Goal: Find specific page/section: Find specific page/section

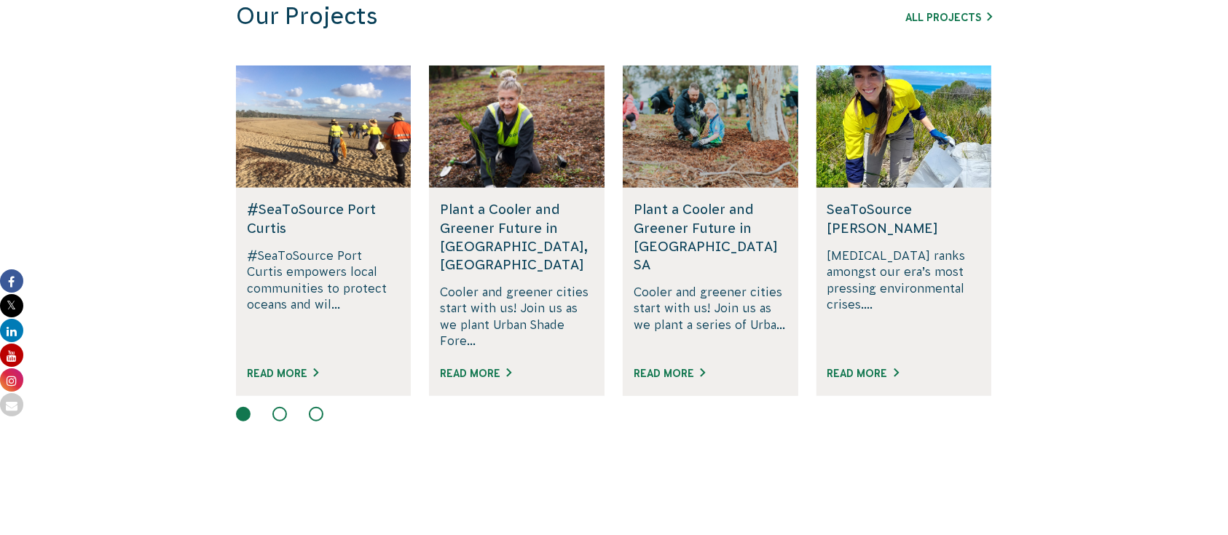
scroll to position [932, 0]
click at [284, 408] on button at bounding box center [279, 415] width 15 height 15
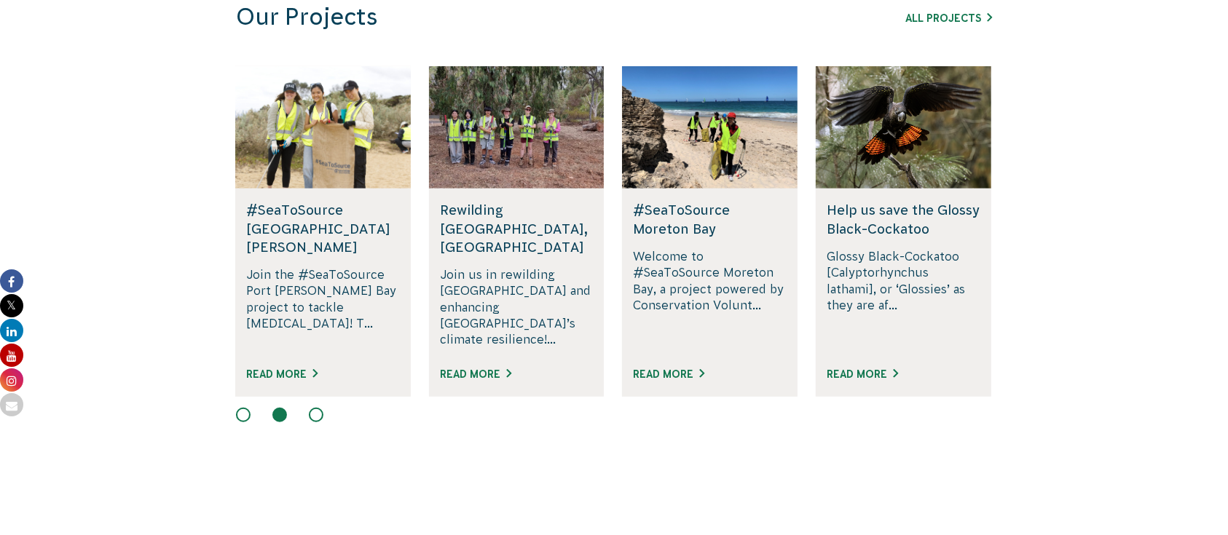
click at [315, 408] on button at bounding box center [316, 415] width 15 height 15
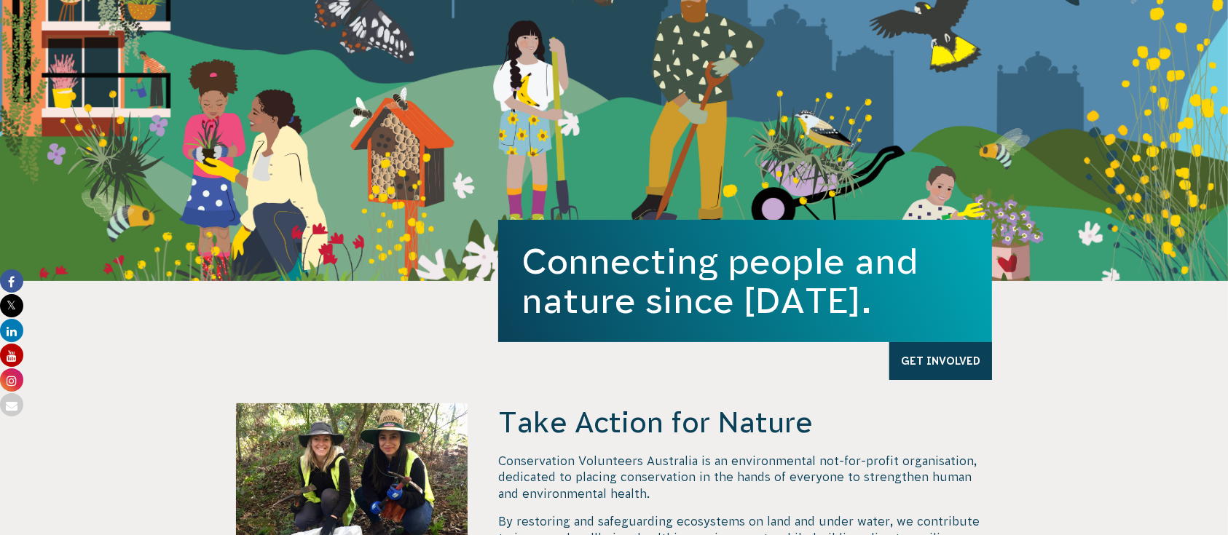
scroll to position [0, 0]
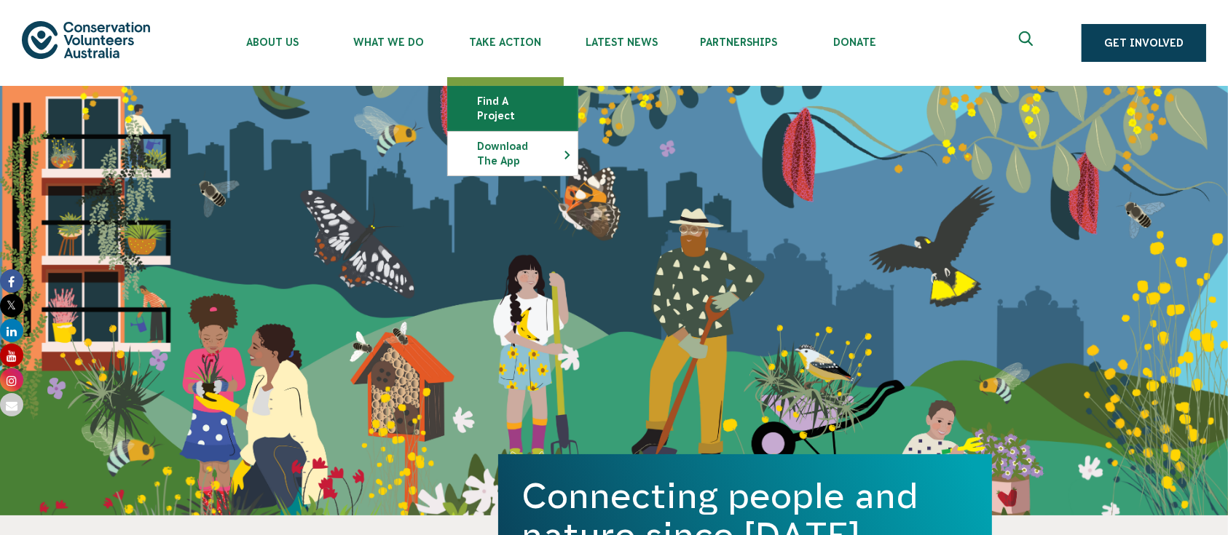
click at [526, 106] on link "Find a project" at bounding box center [513, 109] width 130 height 44
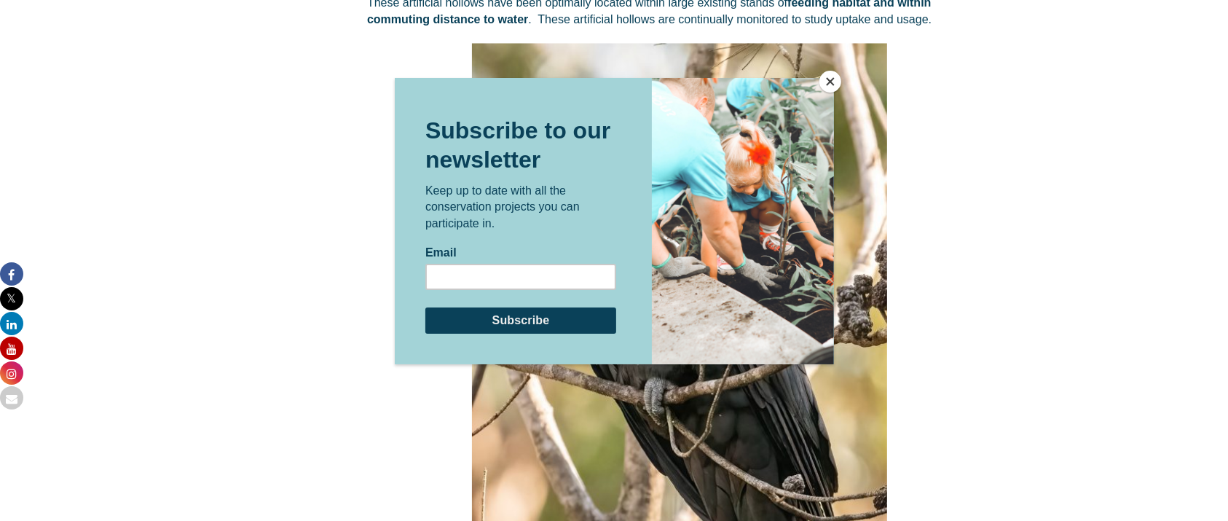
scroll to position [2853, 0]
click at [827, 83] on button "Close" at bounding box center [830, 82] width 22 height 22
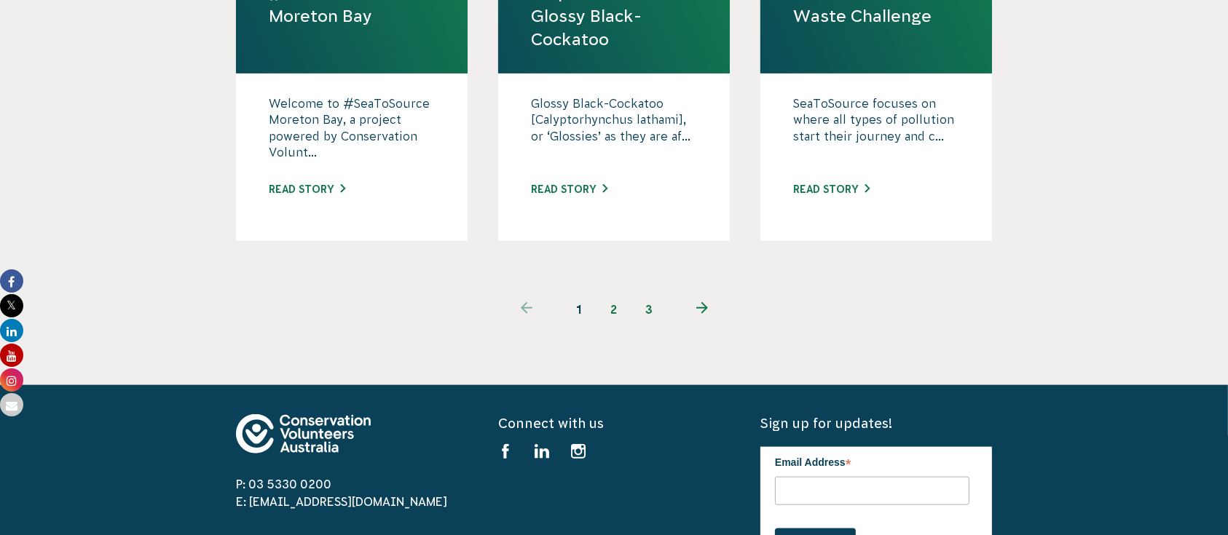
scroll to position [1604, 0]
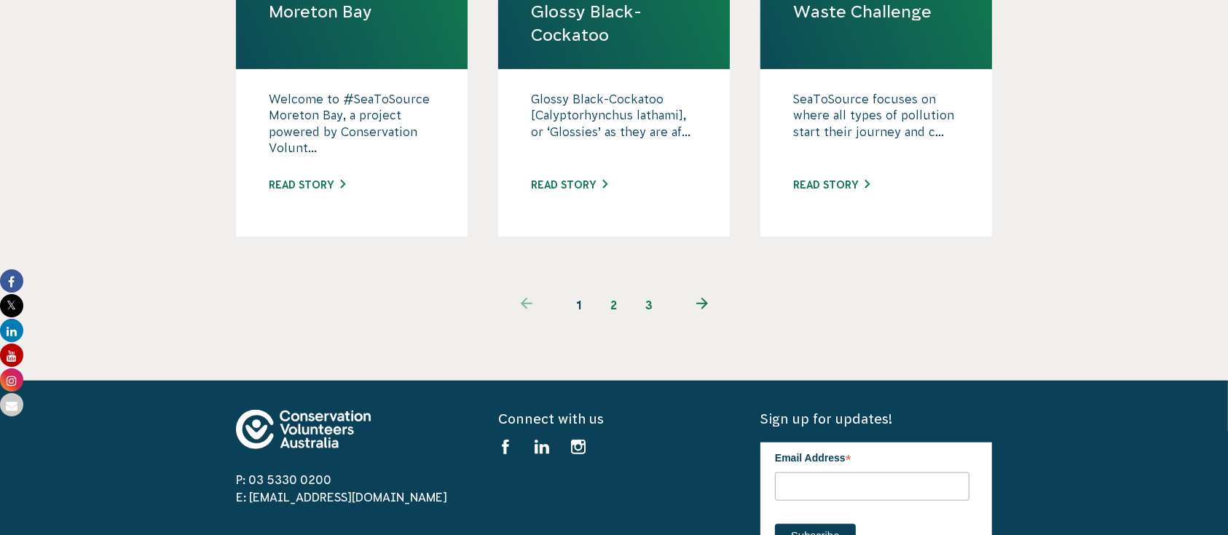
click at [609, 288] on link "2" at bounding box center [613, 305] width 35 height 35
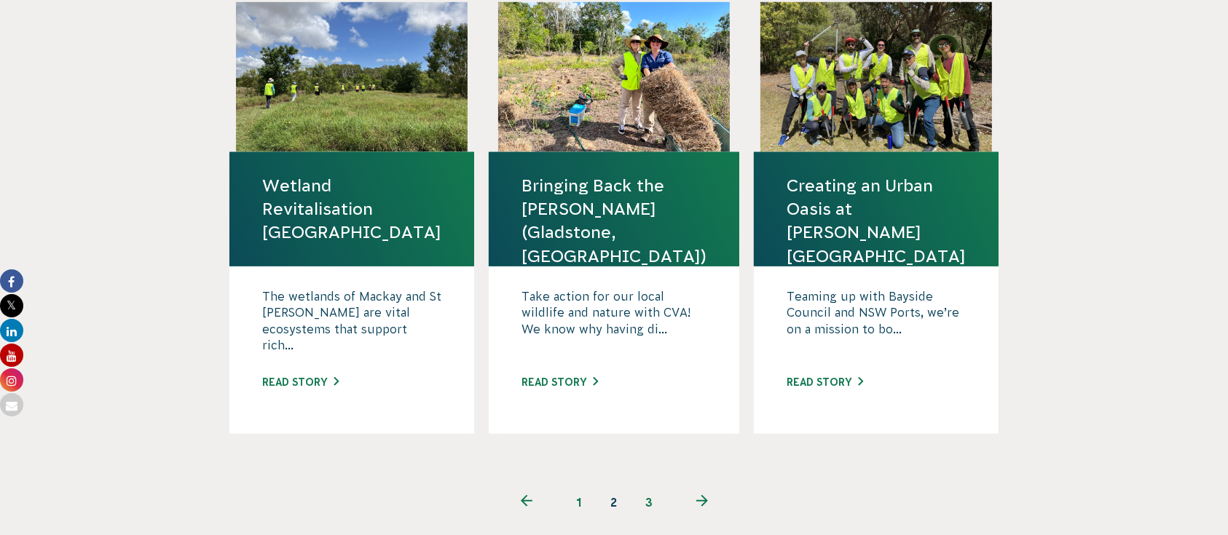
scroll to position [1391, 0]
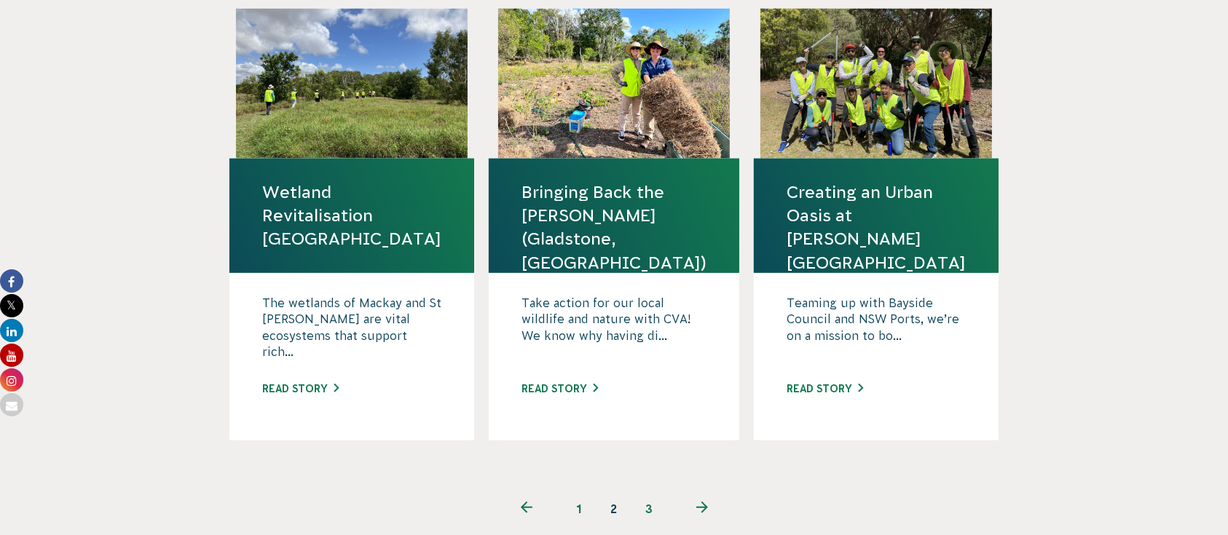
click at [650, 491] on link "3" at bounding box center [648, 508] width 35 height 35
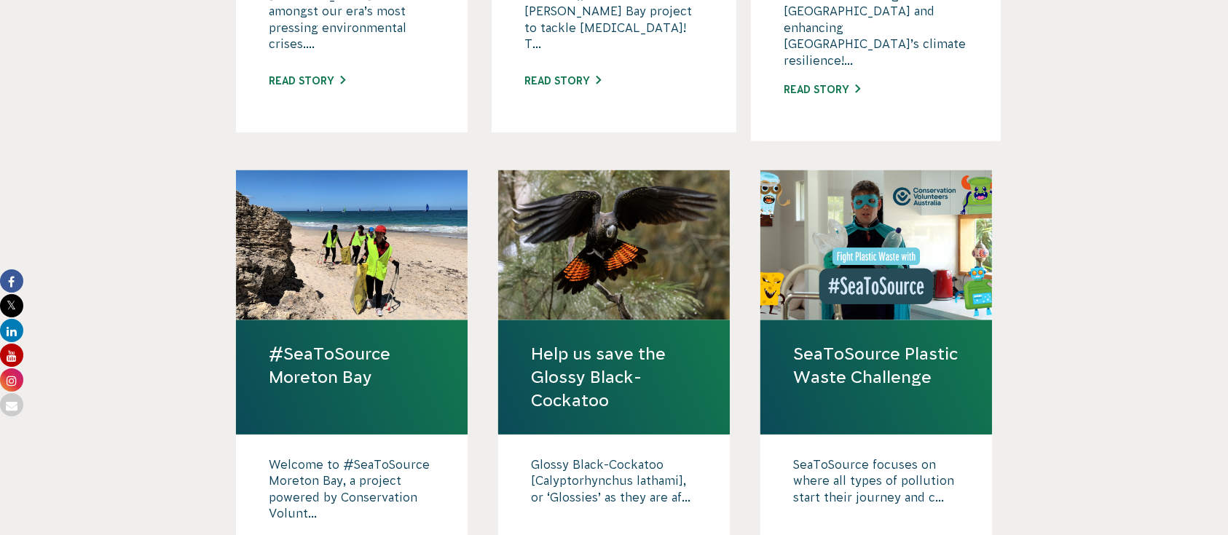
scroll to position [1235, 0]
